Goal: Answer question/provide support: Share knowledge or assist other users

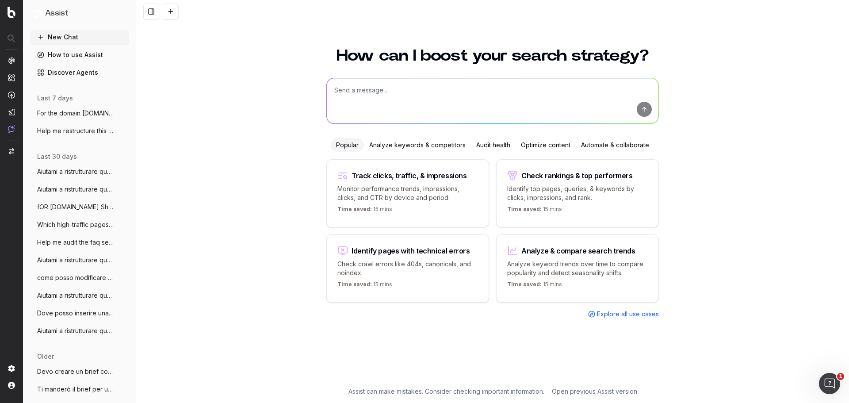
click at [368, 89] on textarea at bounding box center [493, 100] width 332 height 45
paste textarea "Loremip d sitametconsec adipis elitsedd ei temp inc utl etd magnaaliqu e admini…"
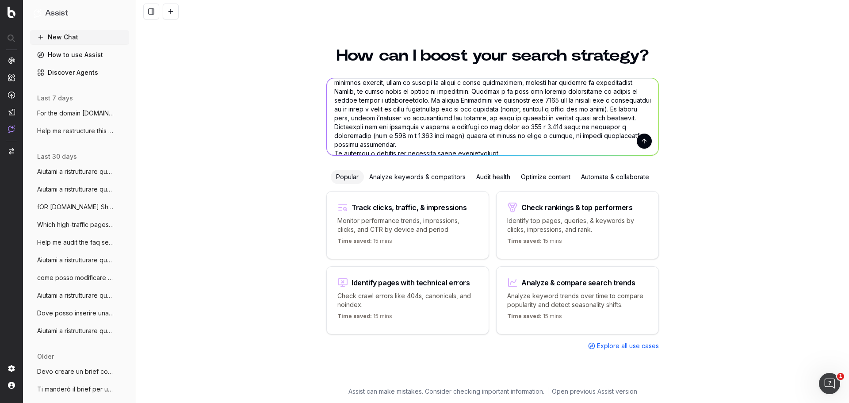
scroll to position [726, 0]
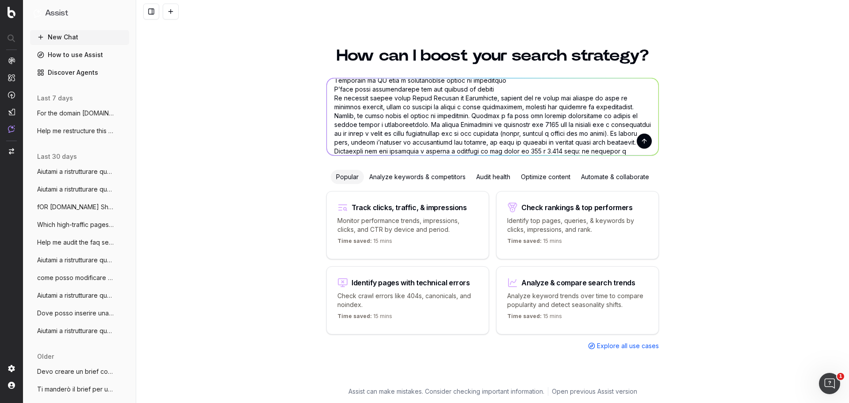
type textarea "Loremip d sitametconsec adipis elitsedd ei temp inc utl etd magnaaliqu e admini…"
click at [645, 143] on button "submit" at bounding box center [644, 141] width 15 height 15
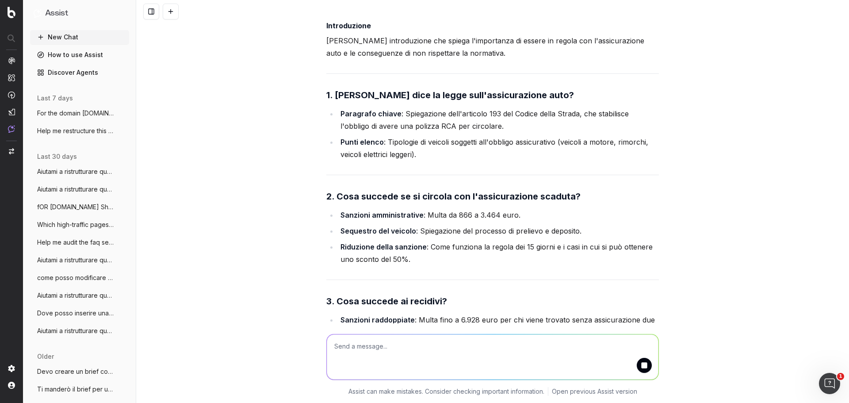
scroll to position [1782, 0]
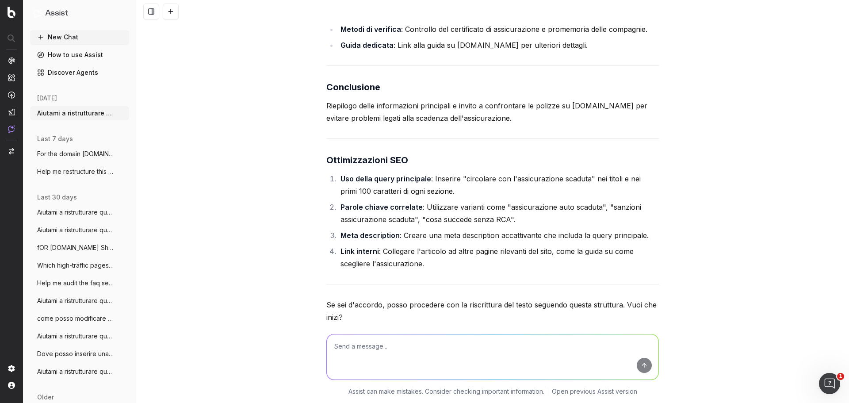
scroll to position [2585, 0]
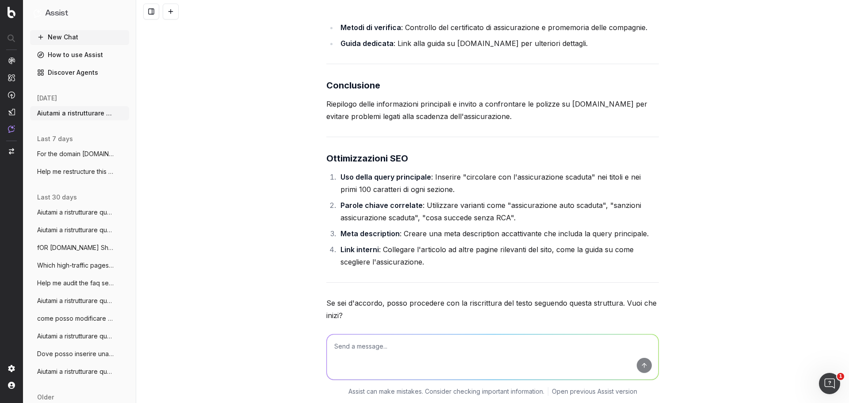
click at [591, 343] on textarea at bounding box center [493, 356] width 332 height 45
type textarea "si"
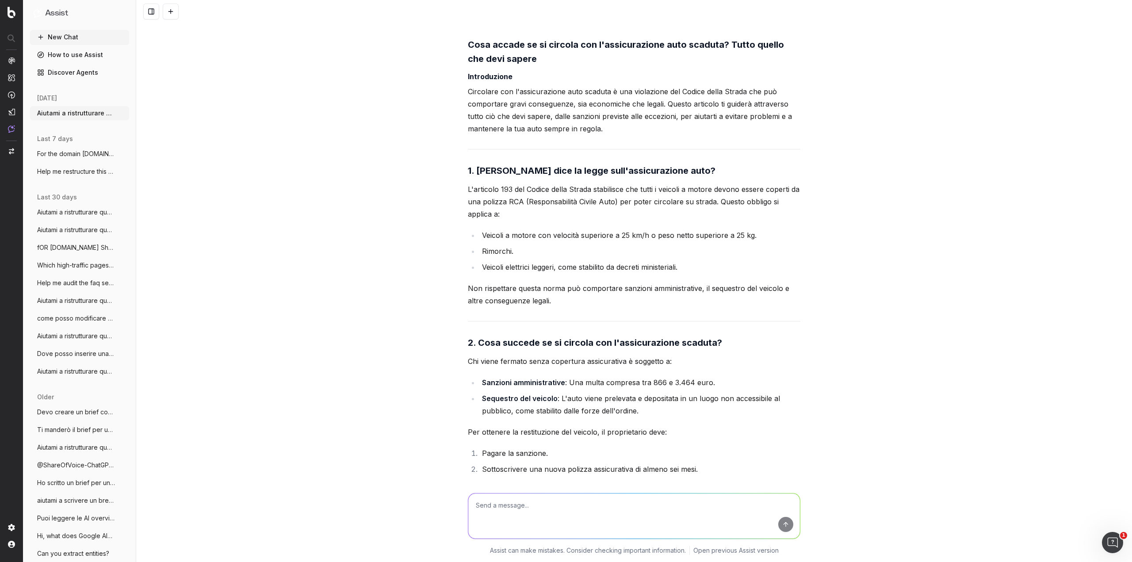
scroll to position [3062, 0]
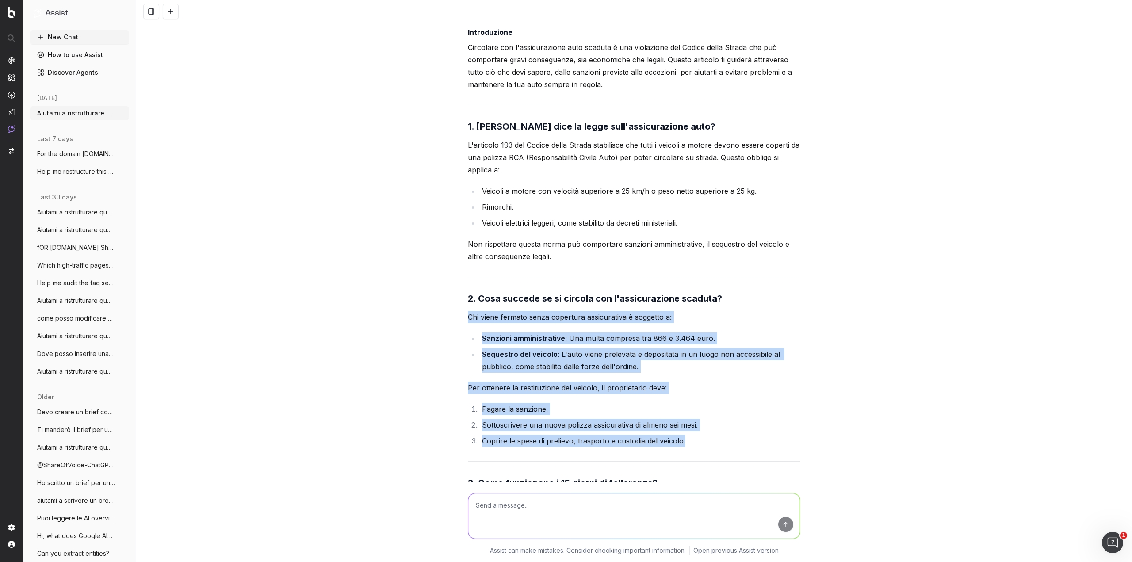
drag, startPoint x: 692, startPoint y: 405, endPoint x: 449, endPoint y: 279, distance: 273.0
click at [449, 279] on div "Aiutami a ristrutturare questo articolo in modo che sia più scorrevole e leggib…" at bounding box center [634, 281] width 996 height 562
copy div "Chi viene fermato senza copertura assicurativa è soggetto a: Sanzioni amministr…"
click at [757, 402] on li "Pagare la sanzione." at bounding box center [639, 409] width 321 height 12
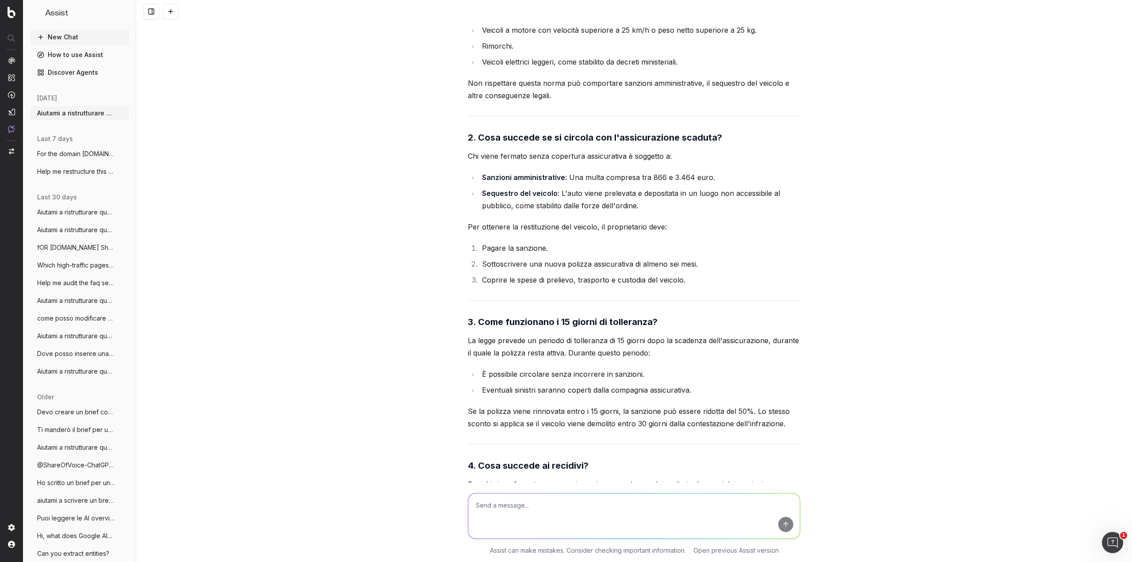
scroll to position [3239, 0]
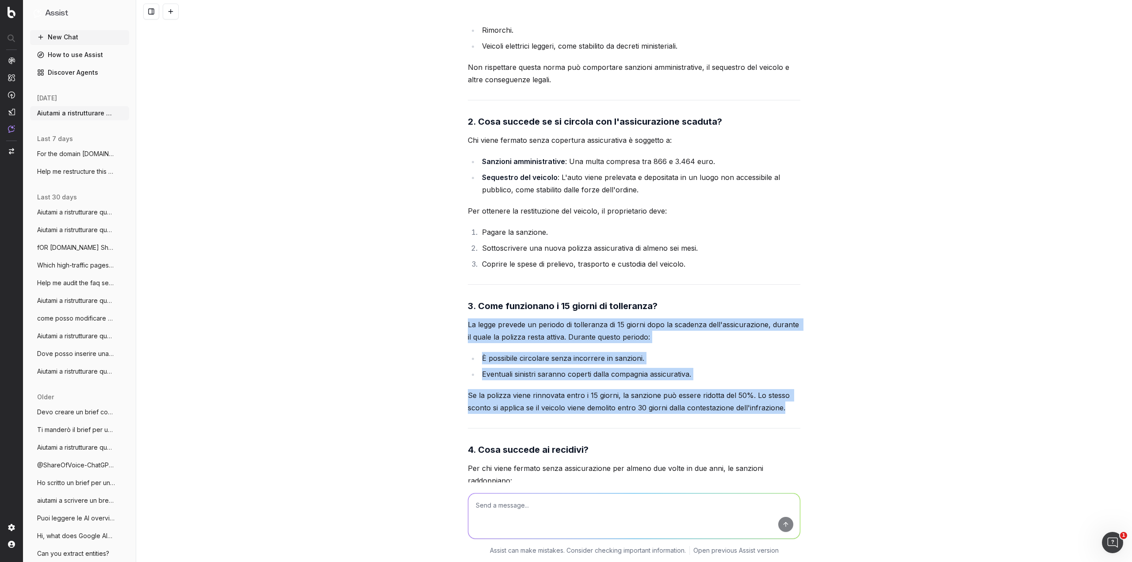
drag, startPoint x: 454, startPoint y: 285, endPoint x: 823, endPoint y: 366, distance: 377.7
click at [823, 366] on div "Aiutami a ristrutturare questo articolo in modo che sia più scorrevole e leggib…" at bounding box center [634, 281] width 996 height 562
copy div "La legge prevede un periodo di tolleranza di 15 giorni dopo la scadenza dell'as…"
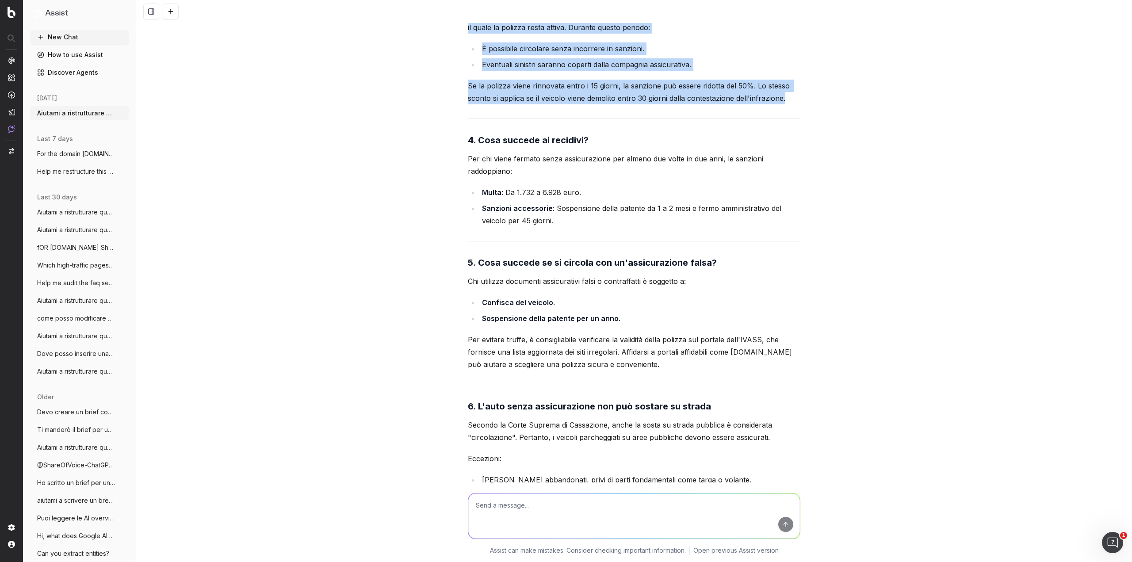
scroll to position [3504, 0]
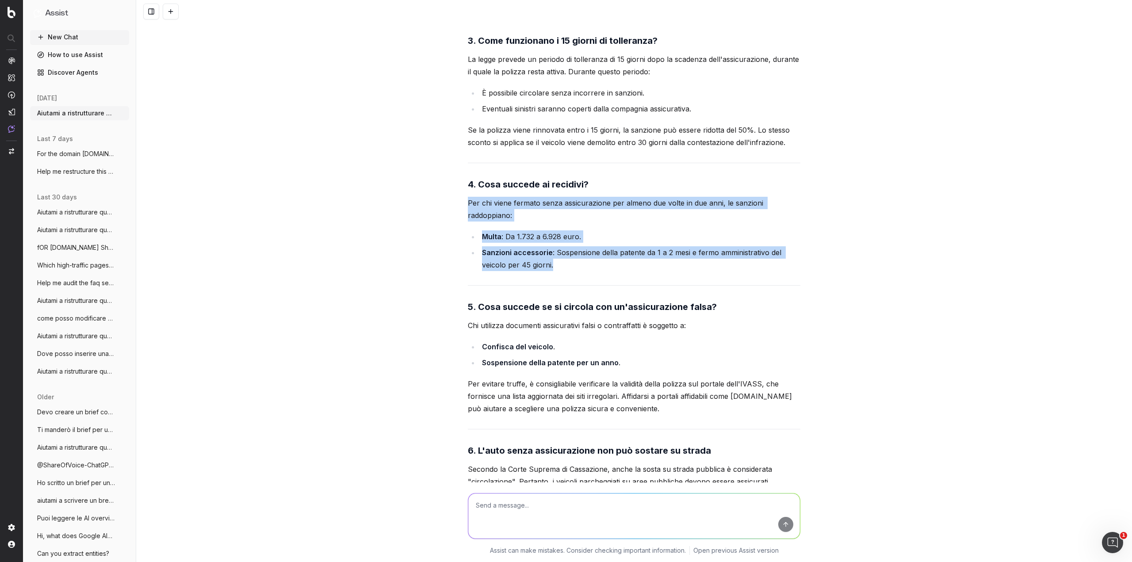
drag, startPoint x: 451, startPoint y: 165, endPoint x: 603, endPoint y: 225, distance: 163.6
click at [603, 225] on div "Aiutami a ristrutturare questo articolo in modo che sia più scorrevole e leggib…" at bounding box center [634, 281] width 996 height 562
copy div "Per chi viene fermato senza assicurazione per almeno due volte in due anni, le …"
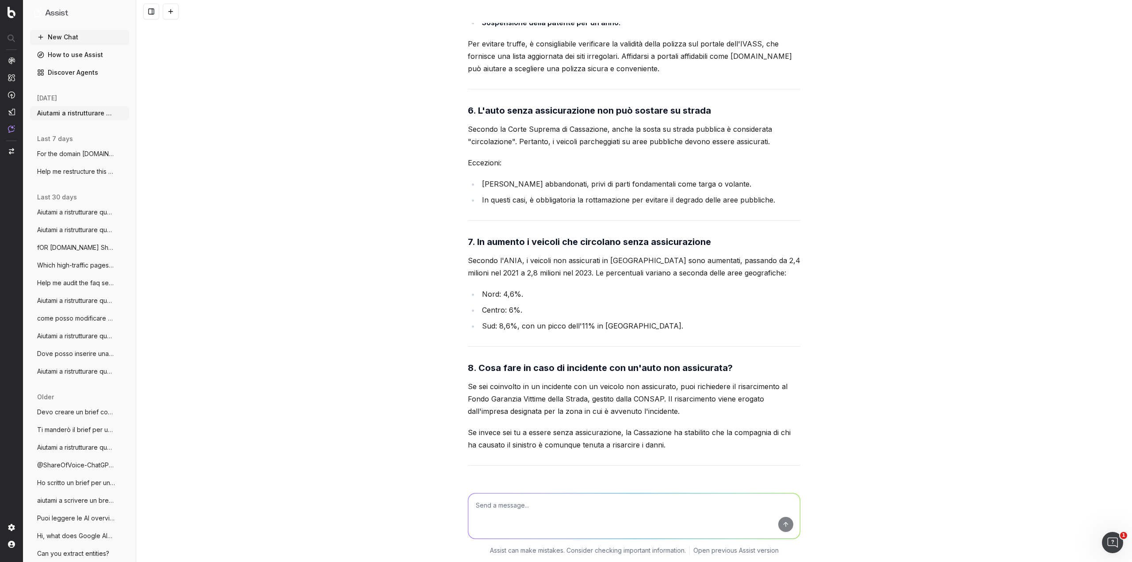
scroll to position [3858, 0]
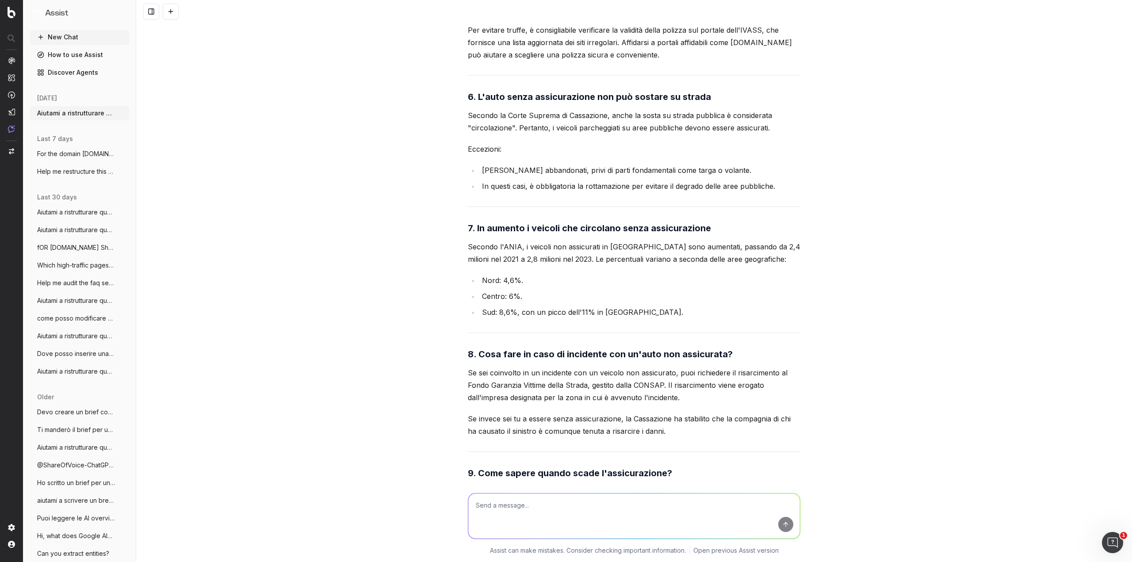
click at [647, 402] on textarea at bounding box center [634, 516] width 332 height 45
paste textarea "Per quanti giorni si può circolare con l'assicurazione auto scaduta? La norma p…"
type textarea "e questo paragrafo qui? Per quanti giorni si può circolare con l'assicurazione …"
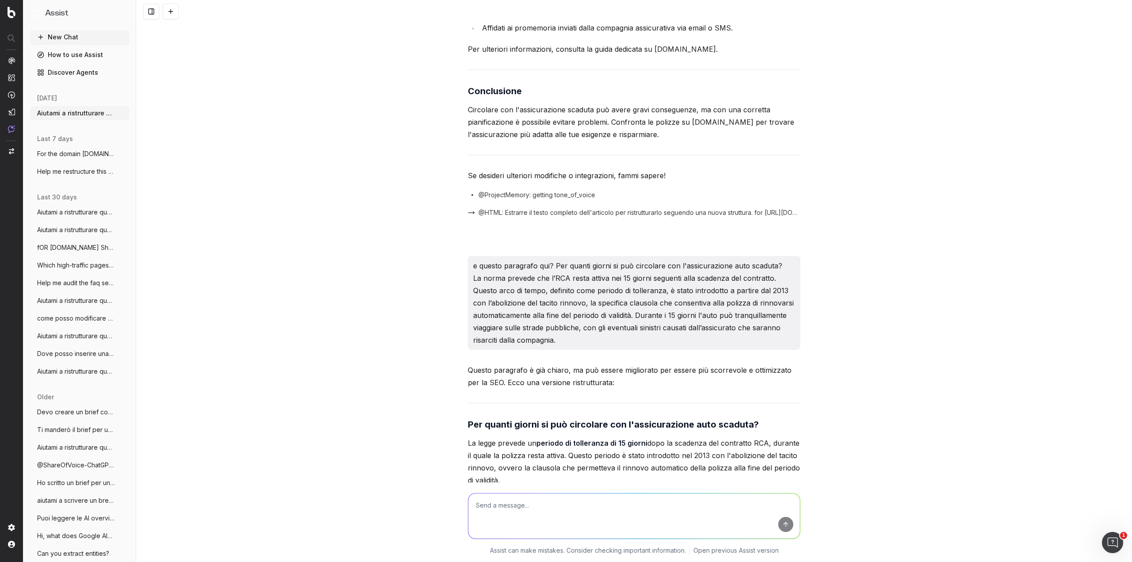
scroll to position [4477, 0]
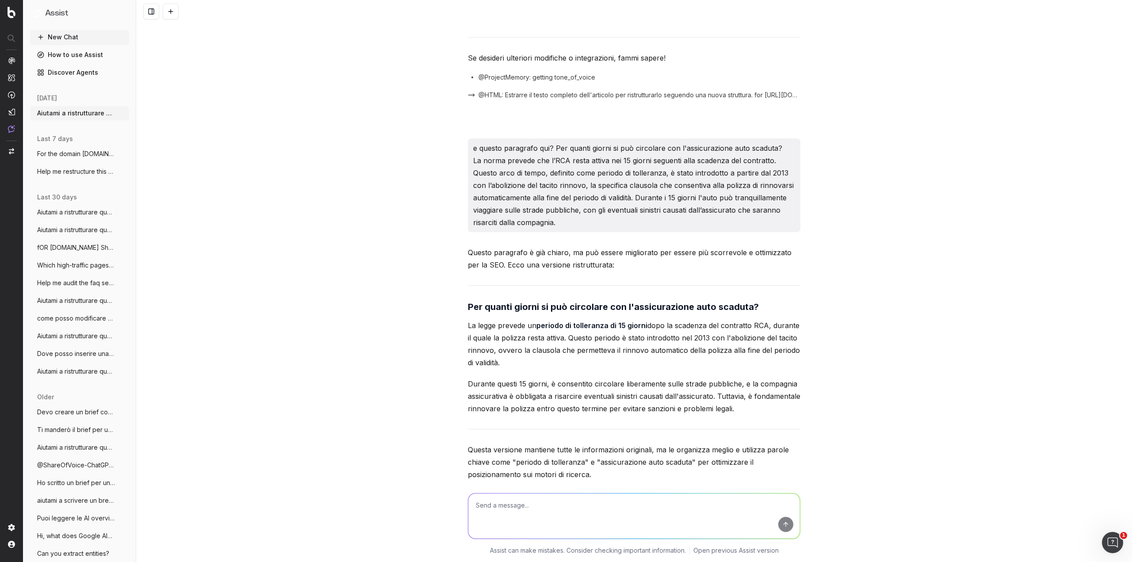
click at [693, 402] on textarea at bounding box center [634, 516] width 332 height 45
type textarea "è mripetitivo?"
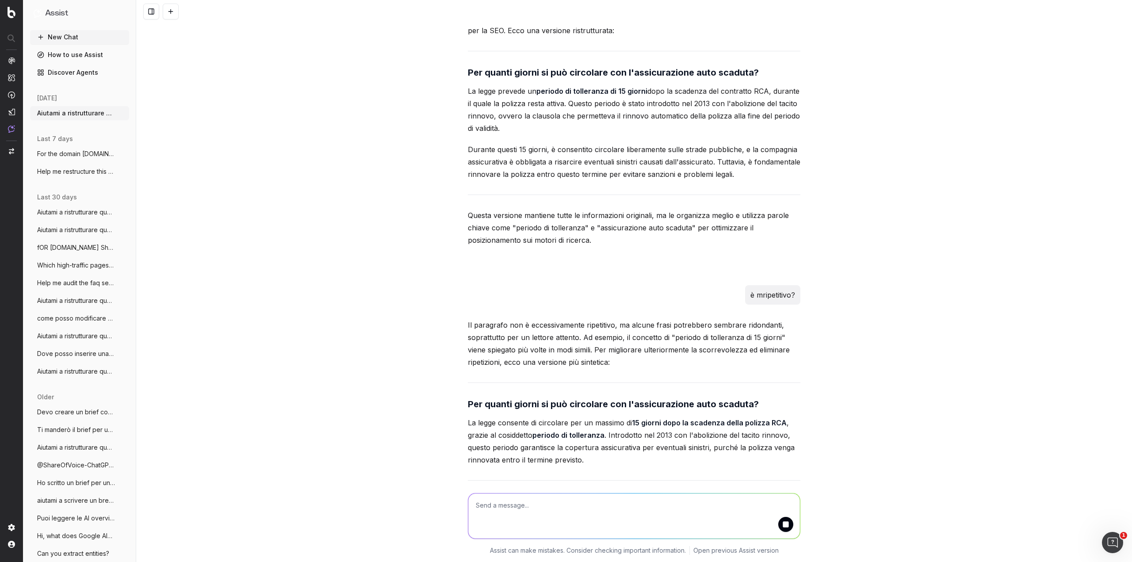
scroll to position [4750, 0]
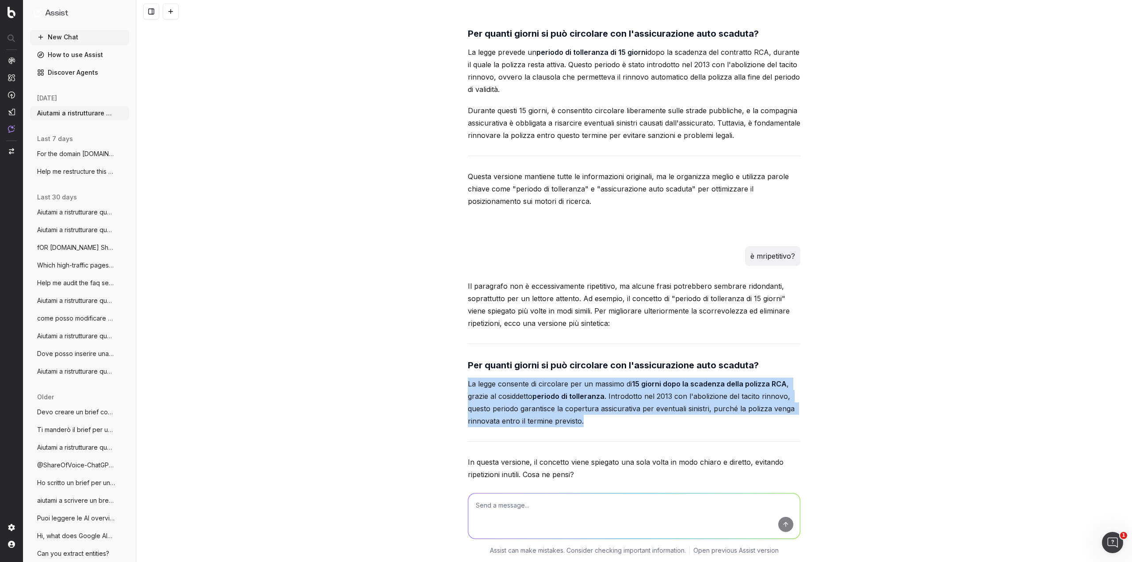
drag, startPoint x: 447, startPoint y: 347, endPoint x: 614, endPoint y: 380, distance: 170.3
click at [614, 380] on div "Aiutami a ristrutturare questo articolo in modo che sia più scorrevole e leggib…" at bounding box center [634, 281] width 996 height 562
copy p "La legge consente di circolare per un massimo di 15 giorni dopo la scadenza del…"
